Goal: Task Accomplishment & Management: Use online tool/utility

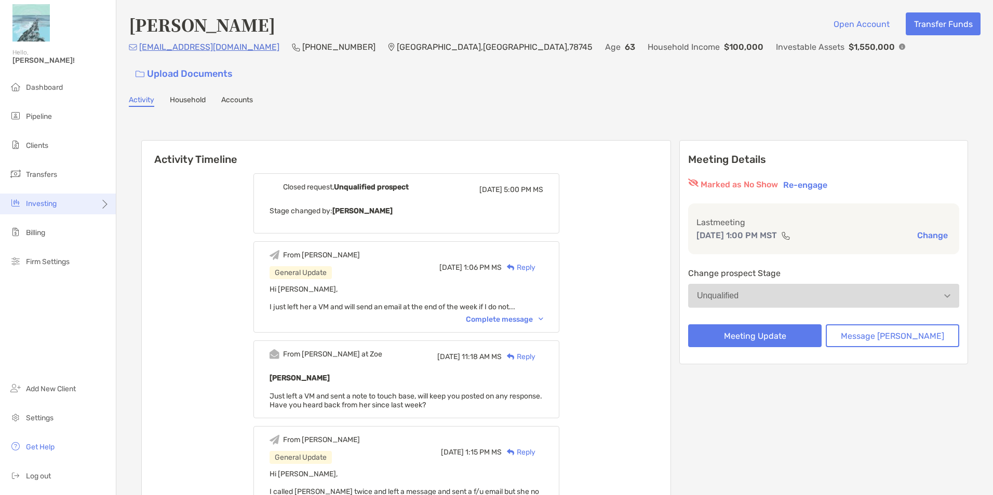
click at [42, 202] on span "Investing" at bounding box center [41, 203] width 31 height 9
click at [154, 223] on span "Rebalancing" at bounding box center [145, 224] width 41 height 9
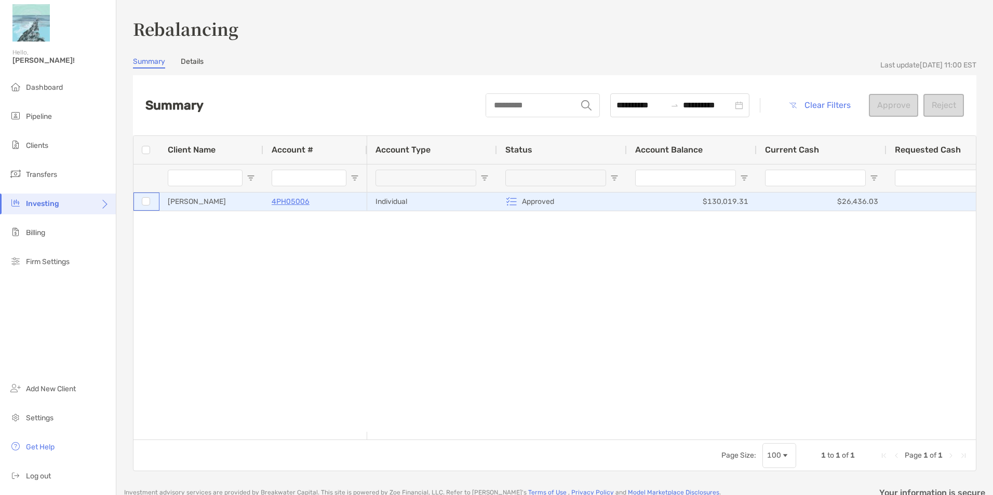
click at [142, 202] on div at bounding box center [146, 201] width 8 height 8
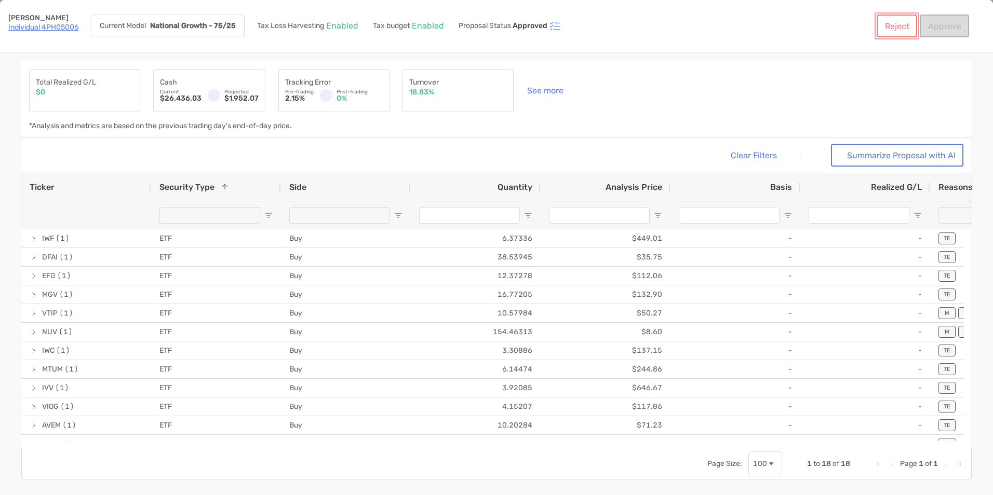
click at [895, 28] on button "Reject" at bounding box center [897, 26] width 41 height 23
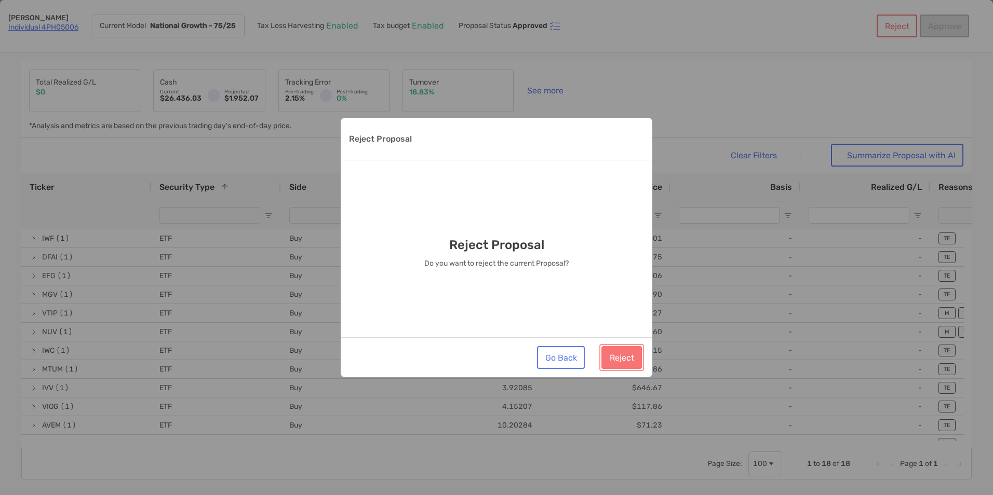
click at [621, 356] on button "Reject" at bounding box center [621, 357] width 41 height 23
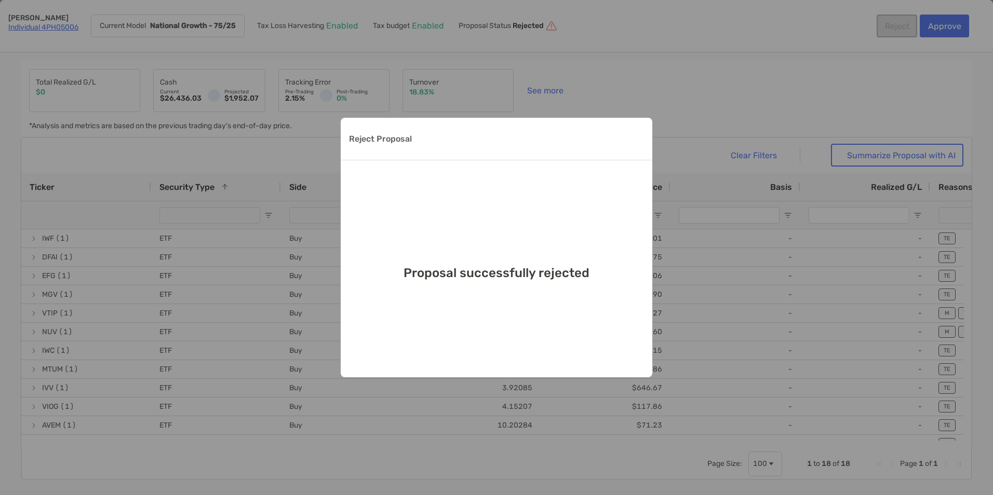
click at [637, 81] on div "Reject Proposal Proposal successfully rejected" at bounding box center [496, 247] width 993 height 495
click at [625, 91] on div "Reject Proposal Proposal successfully rejected" at bounding box center [496, 247] width 993 height 495
click at [657, 80] on div "Reject Proposal Proposal successfully rejected" at bounding box center [496, 247] width 993 height 495
click at [528, 155] on div "Reject Proposal" at bounding box center [497, 139] width 312 height 43
click at [691, 179] on div "Reject Proposal Proposal successfully rejected" at bounding box center [496, 247] width 993 height 495
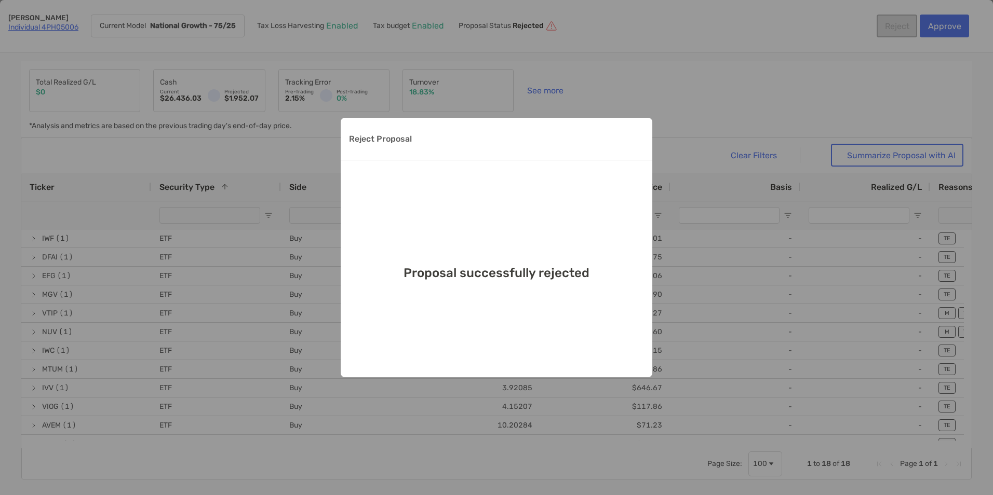
click at [762, 64] on div "Reject Proposal Proposal successfully rejected" at bounding box center [496, 247] width 993 height 495
click at [762, 68] on div "Reject Proposal Proposal successfully rejected" at bounding box center [496, 247] width 993 height 495
click at [398, 138] on p "Reject Proposal" at bounding box center [380, 138] width 63 height 13
click at [523, 315] on div "Proposal successfully rejected" at bounding box center [497, 268] width 312 height 217
click at [609, 152] on div "Reject Proposal" at bounding box center [497, 139] width 312 height 43
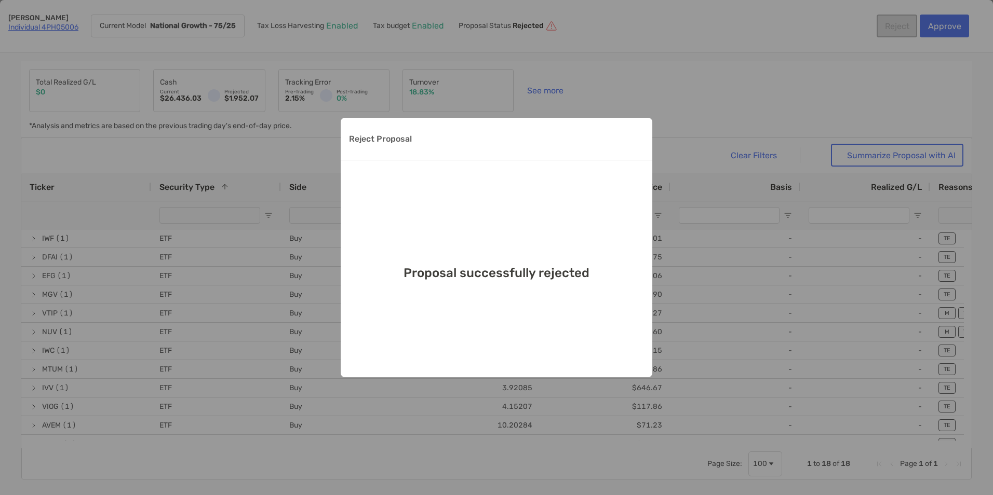
click at [610, 106] on div "Reject Proposal Proposal successfully rejected" at bounding box center [496, 247] width 993 height 495
click at [602, 91] on div "Reject Proposal Proposal successfully rejected" at bounding box center [496, 247] width 993 height 495
click at [577, 91] on div "Reject Proposal Proposal successfully rejected" at bounding box center [496, 247] width 993 height 495
click at [381, 136] on p "Reject Proposal" at bounding box center [380, 138] width 63 height 13
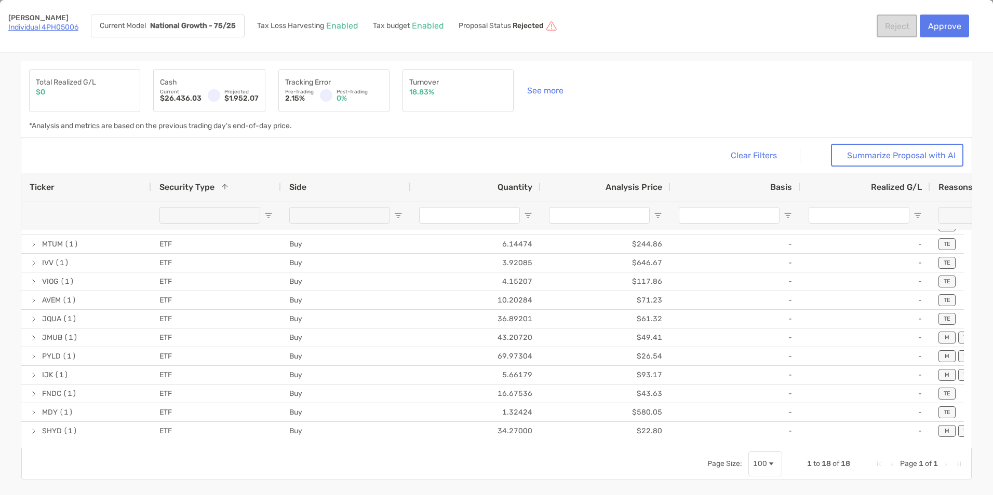
click at [35, 25] on link "Individual 4PH05006" at bounding box center [43, 27] width 70 height 9
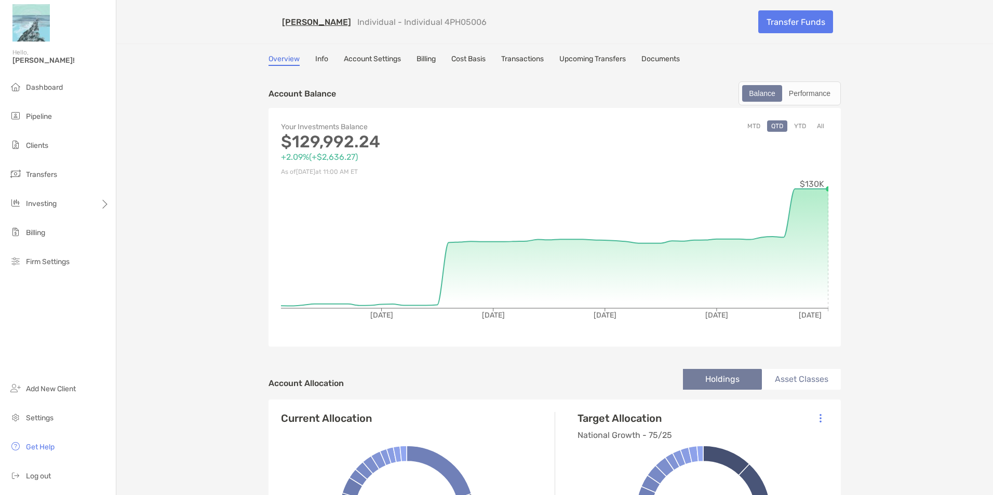
click at [472, 56] on link "Cost Basis" at bounding box center [468, 60] width 34 height 11
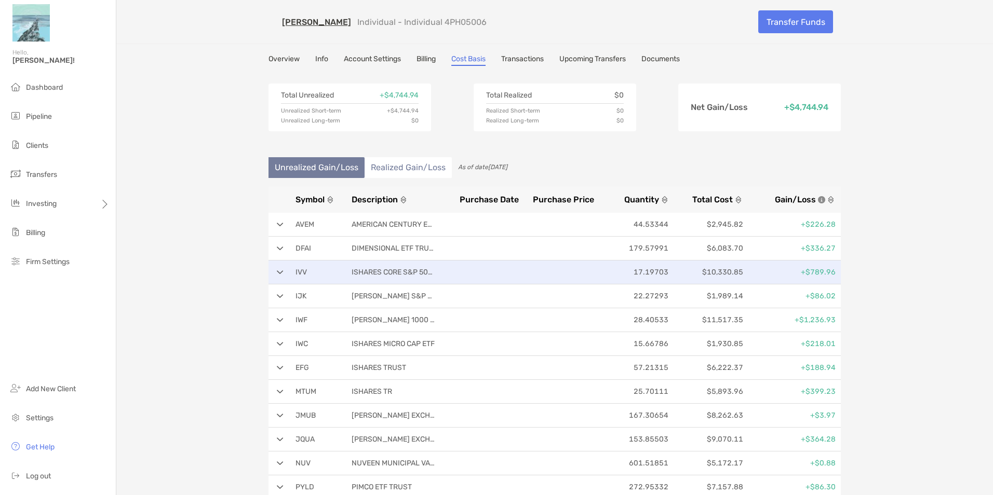
click at [278, 269] on div "IVV ISHARES CORE S&P 500 ETF 17.19703 $10,330.85 +$789.96" at bounding box center [555, 273] width 572 height 24
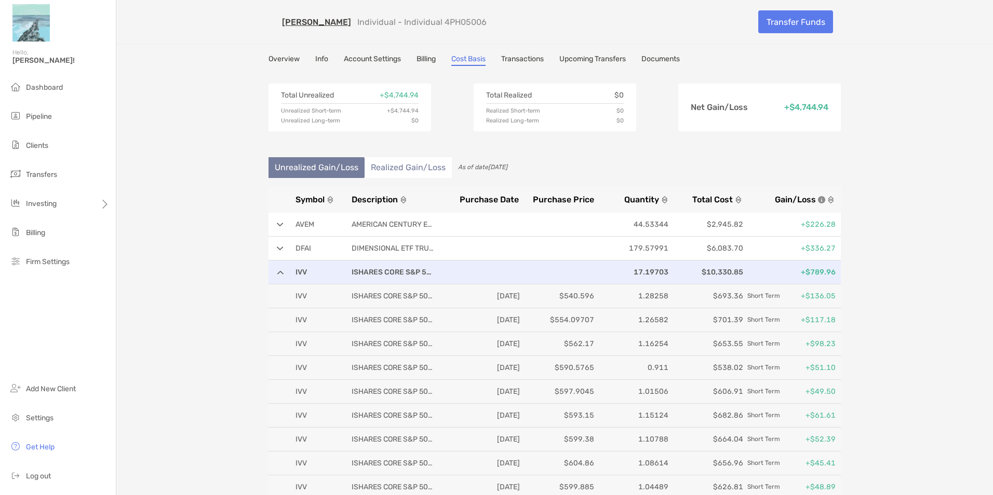
click at [278, 269] on div "IVV ISHARES CORE S&P 500 ETF 17.19703 $10,330.85 +$789.96" at bounding box center [555, 273] width 572 height 24
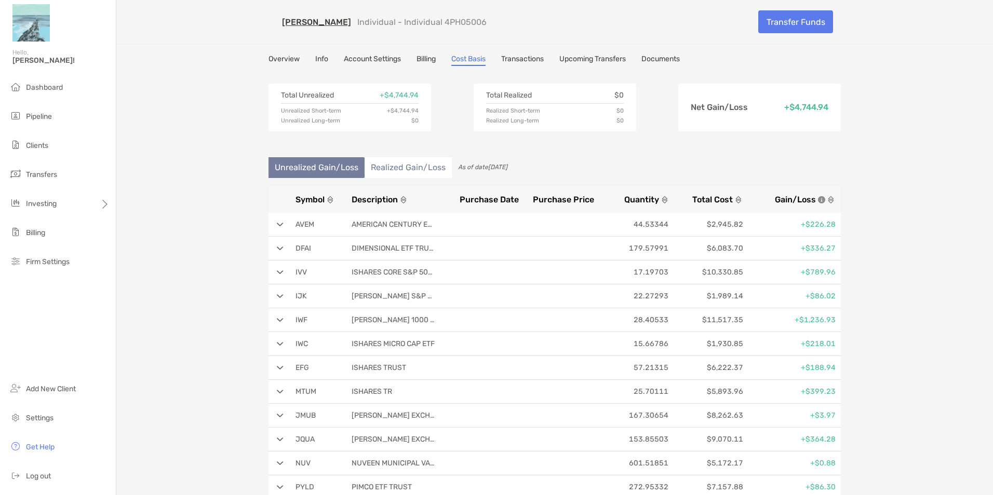
click at [392, 170] on li "Realized Gain/Loss" at bounding box center [408, 167] width 87 height 21
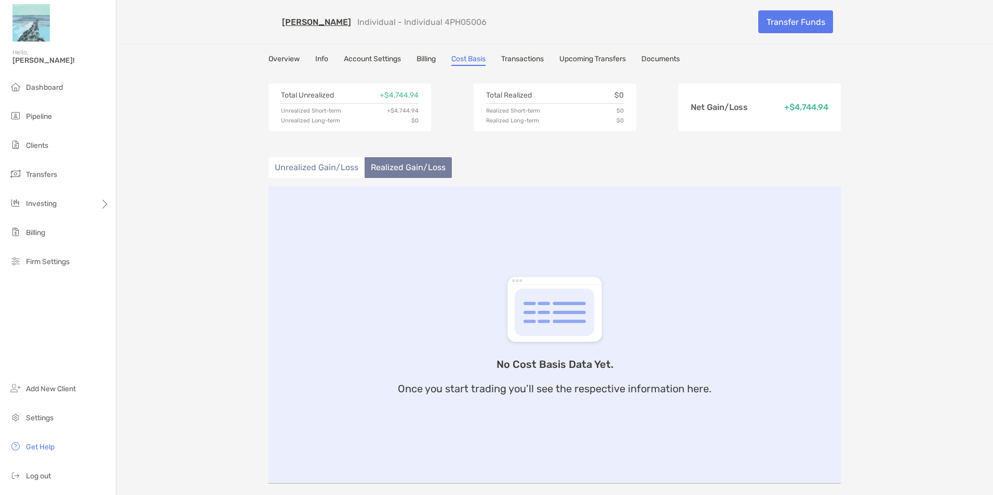
click at [329, 174] on li "Unrealized Gain/Loss" at bounding box center [317, 167] width 96 height 21
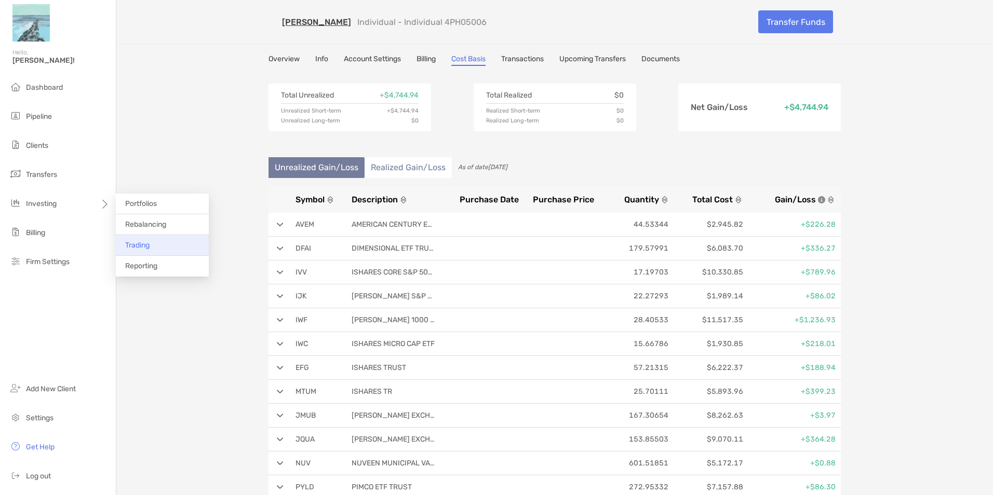
click at [159, 247] on li "Trading" at bounding box center [162, 245] width 93 height 21
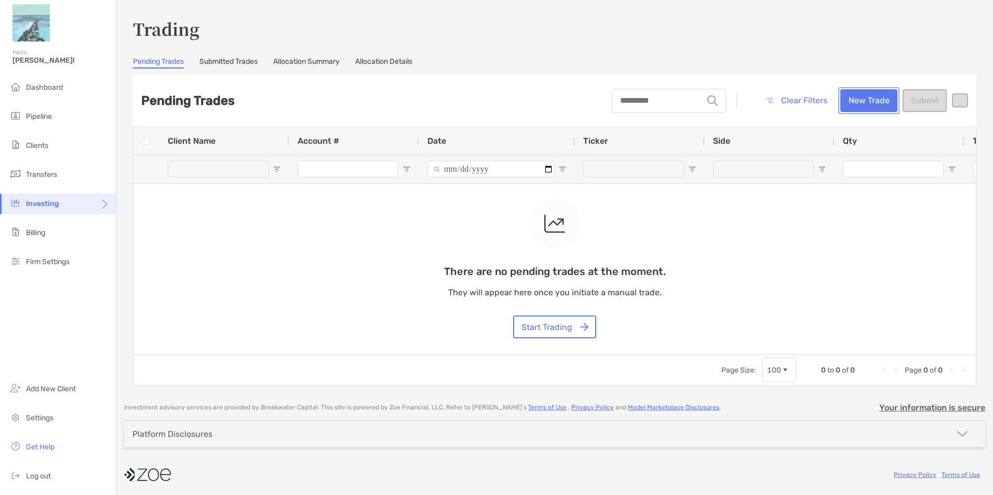
click at [867, 98] on button "New Trade" at bounding box center [868, 100] width 57 height 23
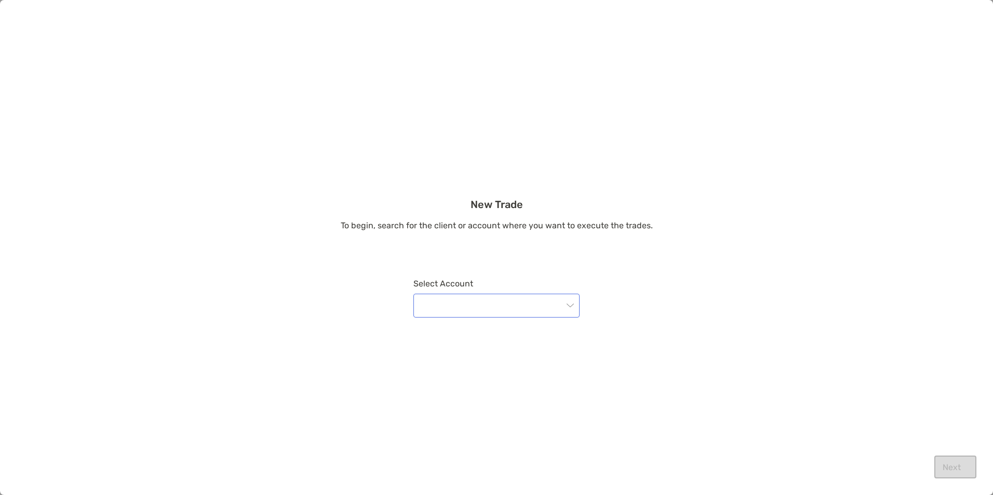
click at [484, 307] on input "modal" at bounding box center [491, 305] width 143 height 23
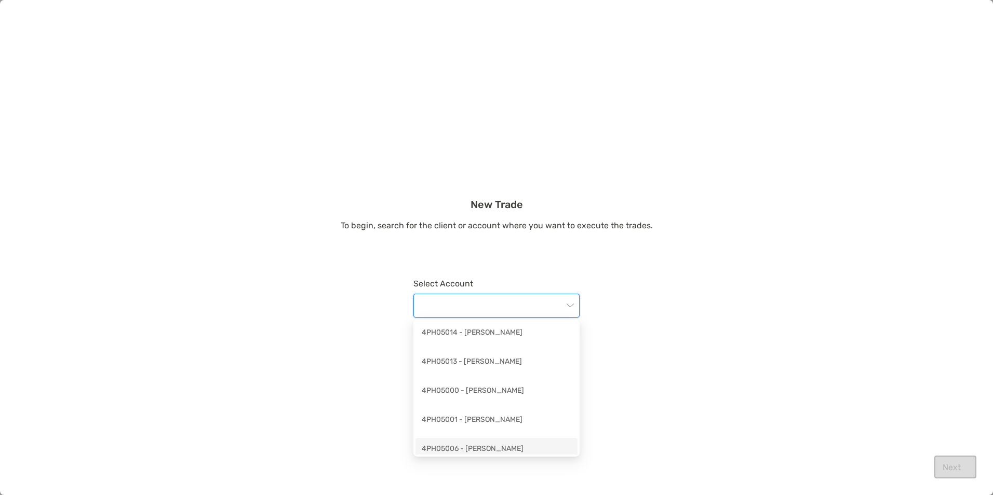
click at [490, 447] on div "4PH05006 - Katherine Romanko" at bounding box center [497, 450] width 150 height 13
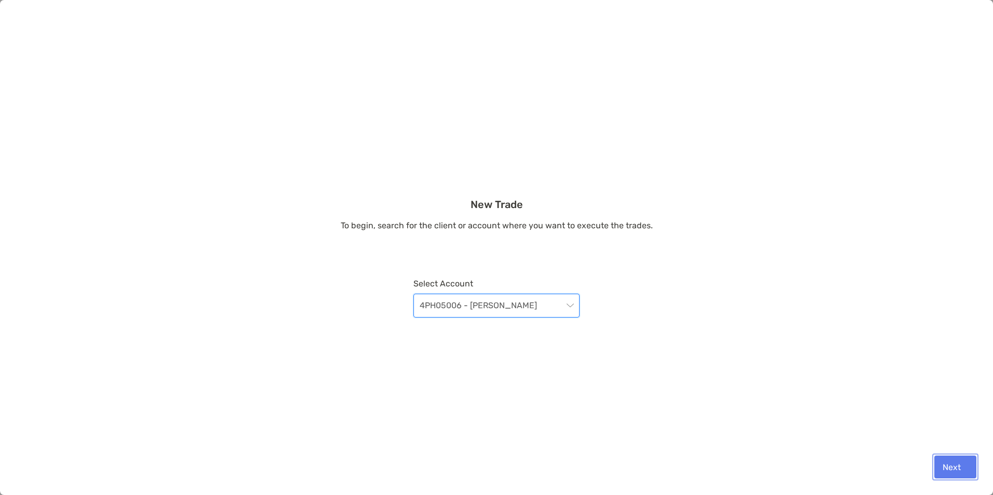
click at [949, 462] on button "Next" at bounding box center [955, 467] width 42 height 23
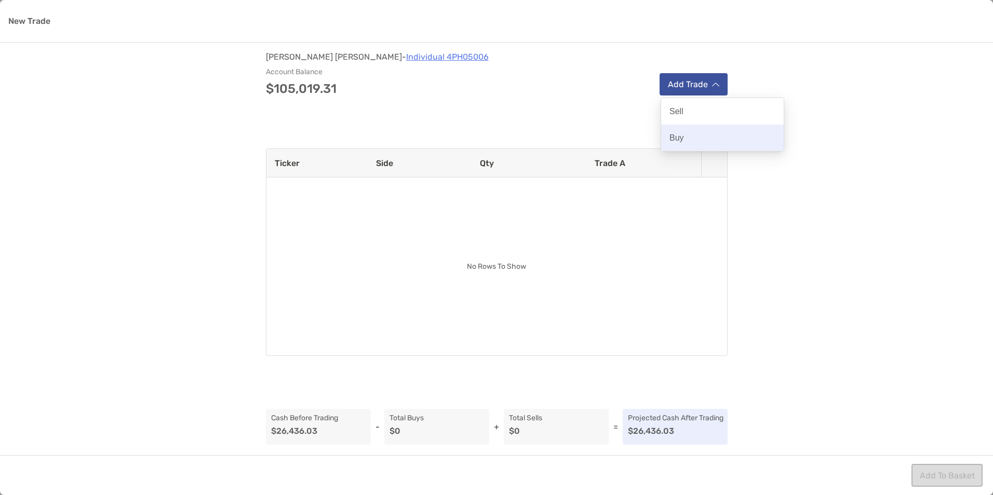
click at [686, 136] on div "Buy" at bounding box center [722, 138] width 123 height 26
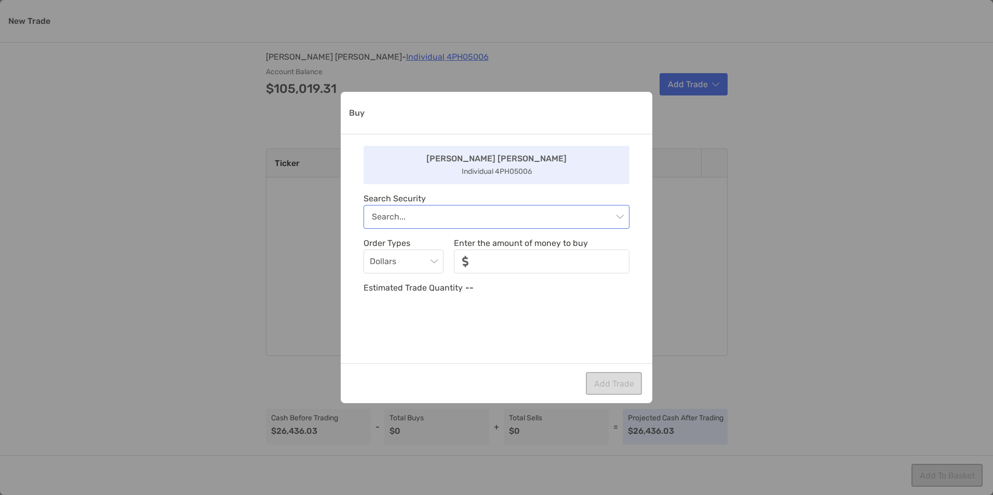
click at [464, 218] on input "Buy" at bounding box center [492, 217] width 241 height 23
type input "*****"
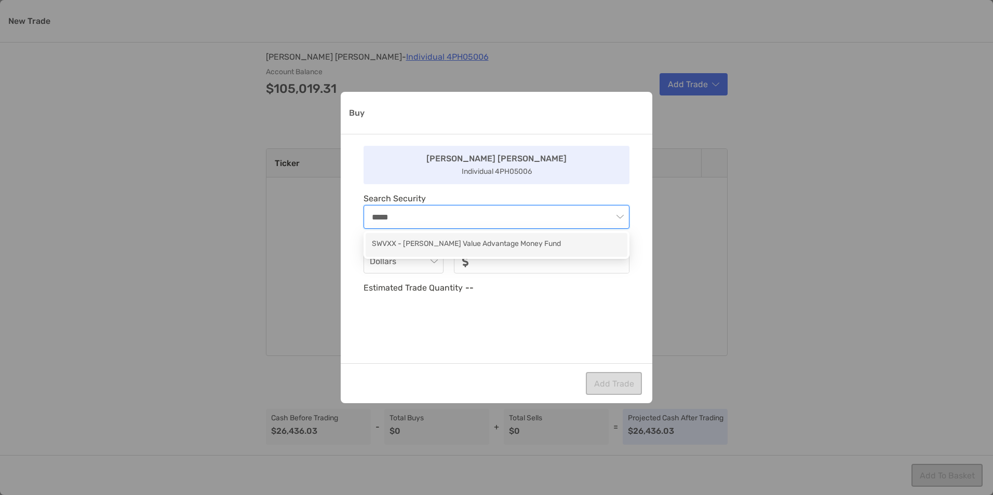
click at [464, 241] on div "SWVXX - Schwab Value Advantage Money Fund" at bounding box center [496, 244] width 249 height 13
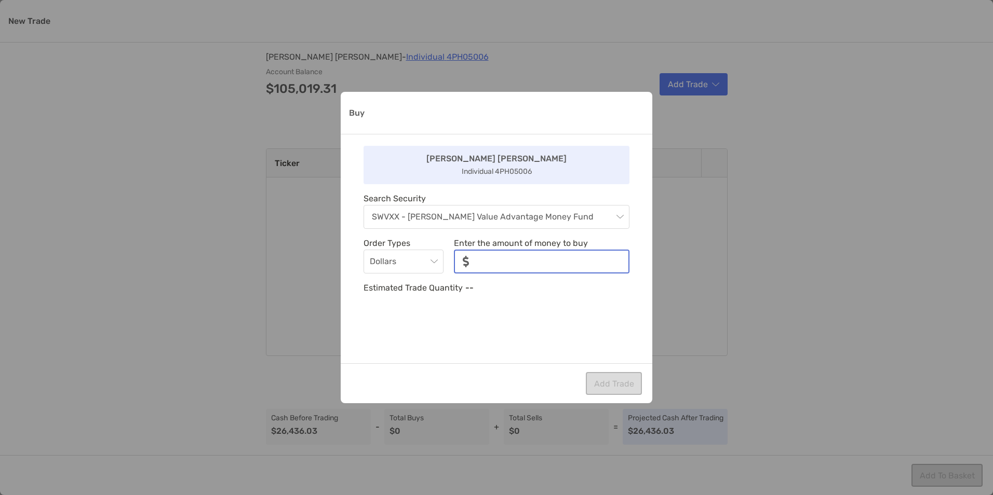
click at [514, 264] on input "noSymbolCurrency" at bounding box center [552, 262] width 151 height 22
type input "******"
click at [624, 382] on button "Add Trade" at bounding box center [614, 383] width 56 height 23
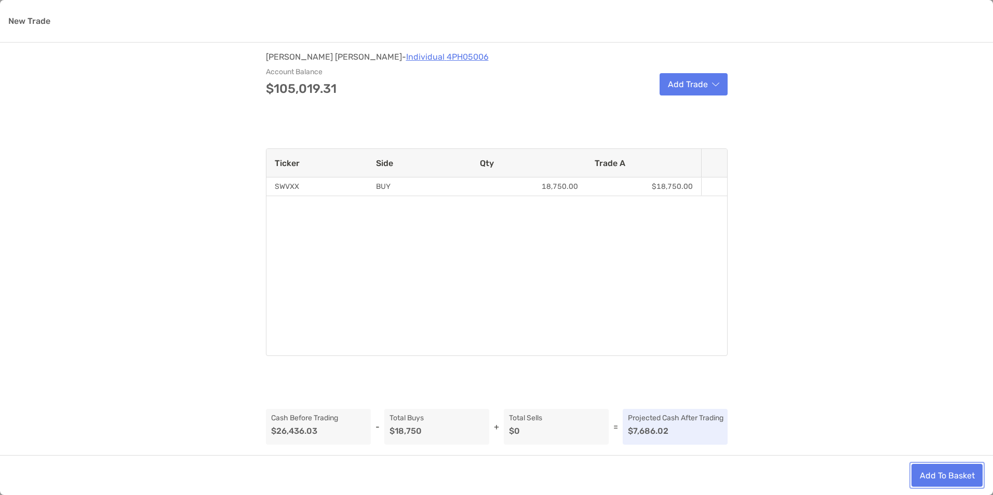
click at [949, 477] on button "Add To Basket" at bounding box center [947, 475] width 71 height 23
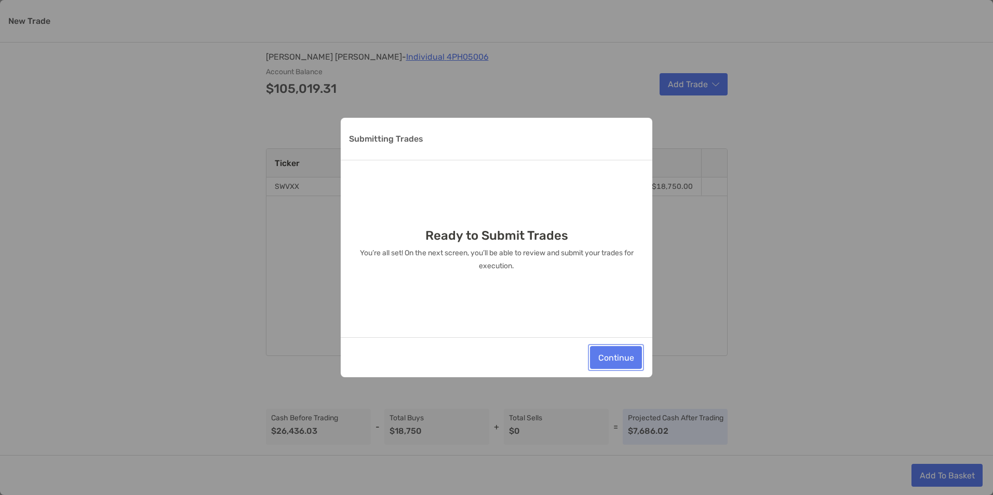
click at [620, 359] on button "Continue" at bounding box center [616, 357] width 52 height 23
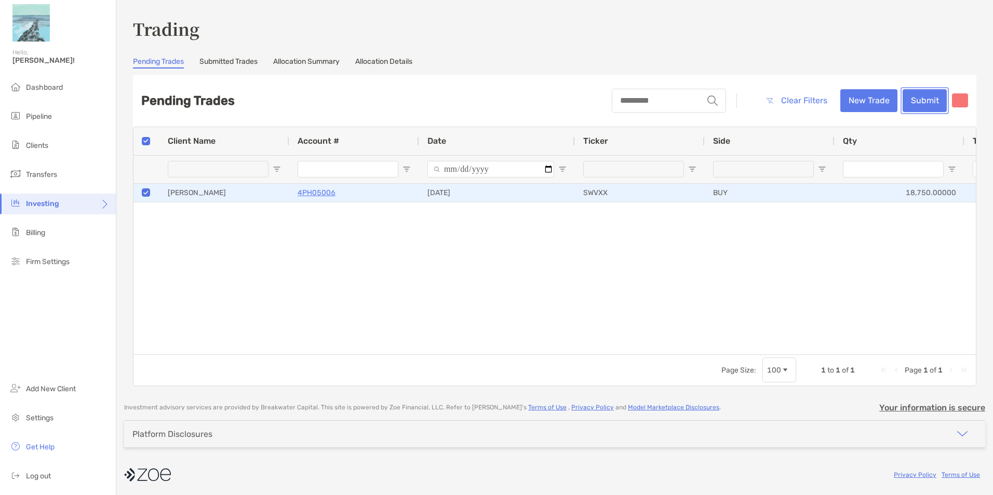
click at [921, 97] on button "Submit" at bounding box center [925, 100] width 44 height 23
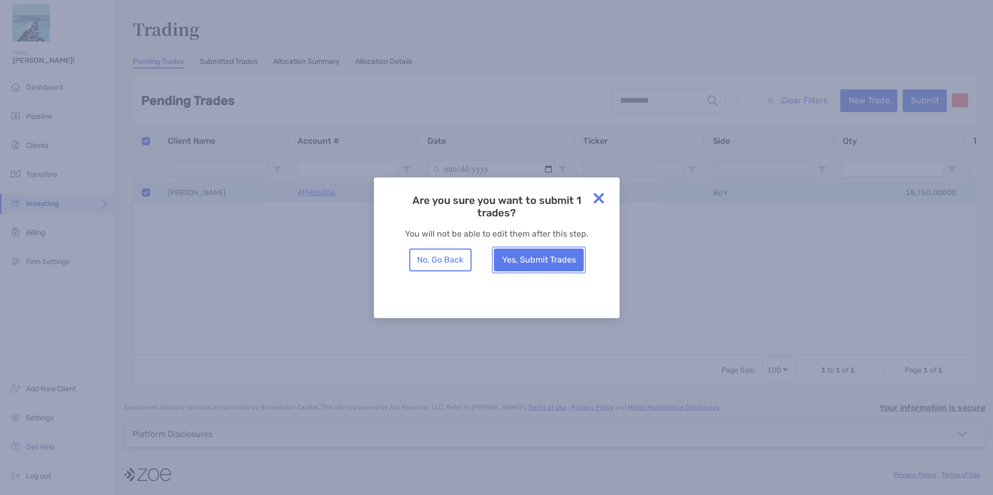
click at [548, 262] on button "Yes, Submit Trades" at bounding box center [539, 260] width 90 height 23
